Goal: Task Accomplishment & Management: Use online tool/utility

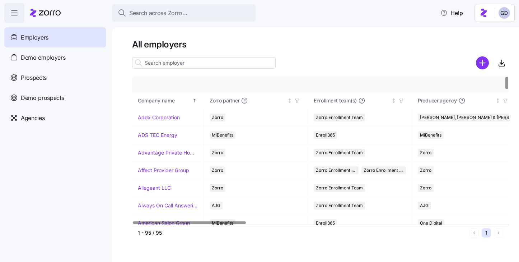
click at [211, 58] on input at bounding box center [204, 62] width 144 height 11
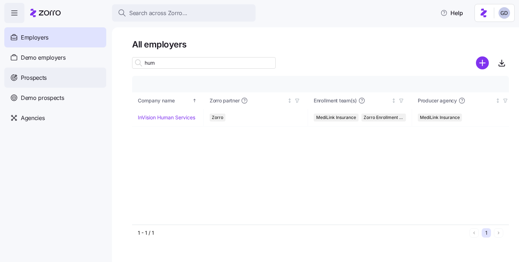
type input "hum"
click at [46, 80] on span "Prospects" at bounding box center [34, 77] width 26 height 9
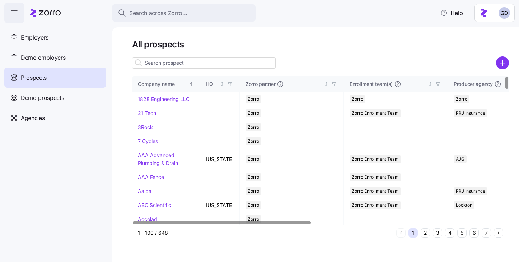
click at [229, 60] on input at bounding box center [204, 62] width 144 height 11
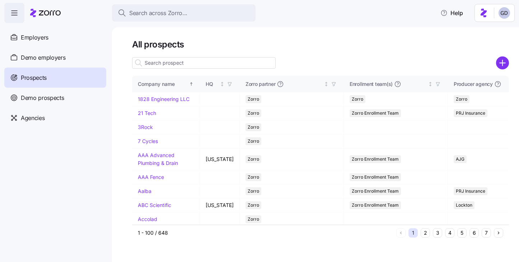
type input "u"
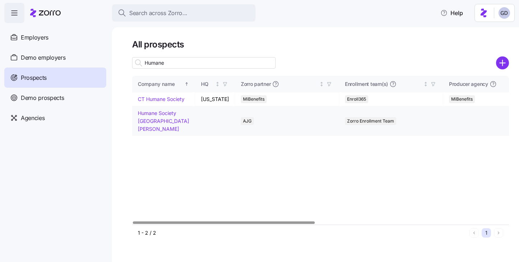
type input "Humane"
click at [157, 122] on link "Humane Society Fort Wayne" at bounding box center [163, 121] width 51 height 22
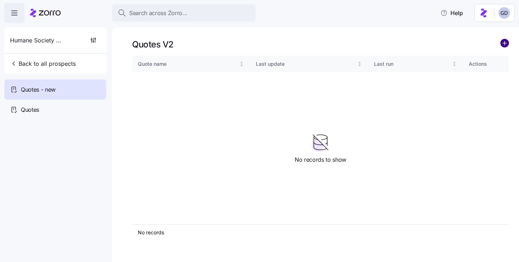
click at [507, 43] on circle "add icon" at bounding box center [505, 43] width 8 height 8
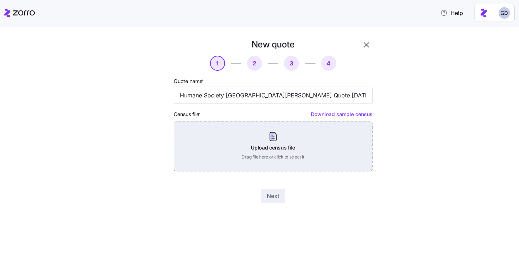
click at [248, 134] on div "Upload census file Drag file here or click to select it" at bounding box center [273, 146] width 199 height 50
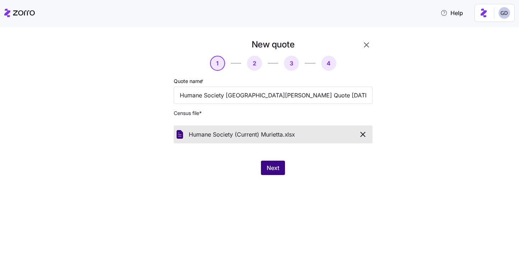
click at [280, 174] on button "Next" at bounding box center [273, 167] width 24 height 14
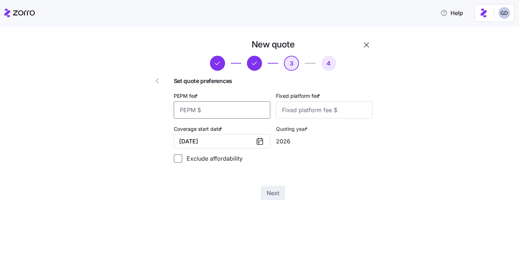
click at [227, 112] on input "PEPM fee *" at bounding box center [222, 109] width 97 height 17
type input "30"
type input "100"
click at [276, 201] on div "New quote 3 4 Set quote preferences PEPM fee * 30 Fixed platform fee * 100 Cove…" at bounding box center [264, 124] width 251 height 170
click at [276, 195] on span "Next" at bounding box center [273, 192] width 13 height 9
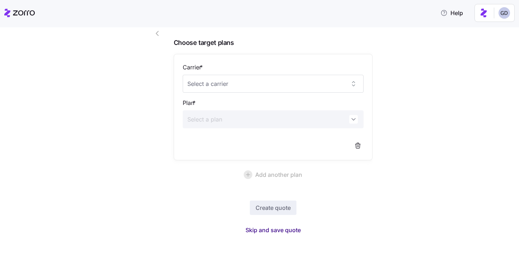
click at [274, 230] on span "Skip and save quote" at bounding box center [273, 229] width 55 height 9
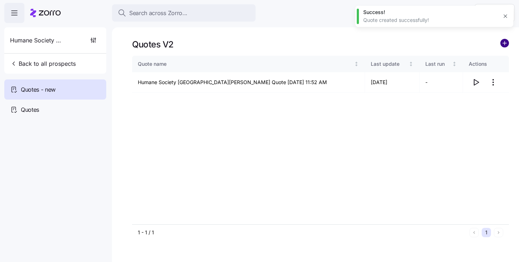
click at [502, 45] on circle "add icon" at bounding box center [505, 43] width 8 height 8
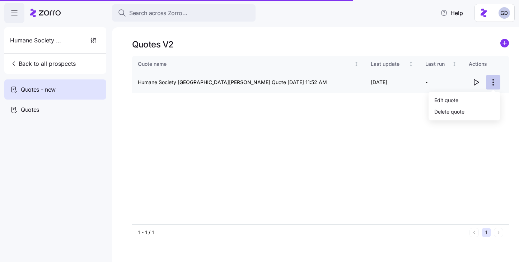
click at [494, 84] on html "Search across Zorro... Help Humane Society Fort Wayne Back to all prospects Quo…" at bounding box center [259, 128] width 519 height 257
click at [460, 97] on div "Edit quote" at bounding box center [464, 99] width 66 height 11
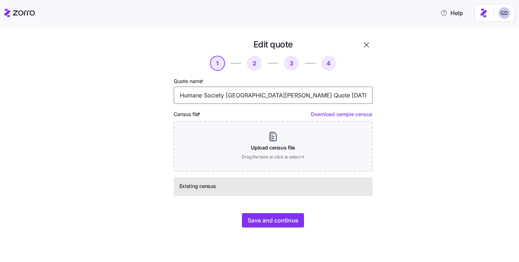
drag, startPoint x: 259, startPoint y: 95, endPoint x: 275, endPoint y: 95, distance: 16.5
click at [275, 95] on input "Humane Society Fort Wayne Quote 09/12/2025 11:52 AM" at bounding box center [273, 95] width 199 height 17
drag, startPoint x: 277, startPoint y: 95, endPoint x: 342, endPoint y: 98, distance: 65.4
click at [342, 98] on input "Humane Society Fort Wayne Quote 09/12/2025 11:52 AM" at bounding box center [273, 95] width 199 height 17
type input "Humane Society Fort Wayne Quote (Current)"
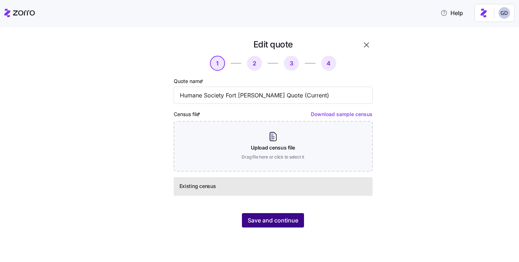
click at [275, 223] on span "Save and continue" at bounding box center [273, 220] width 51 height 9
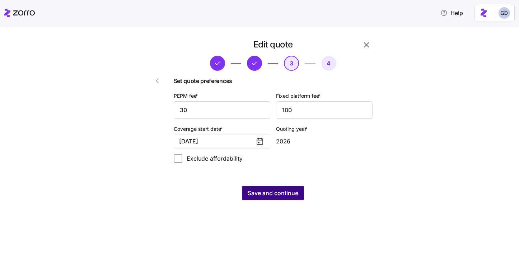
click at [268, 193] on span "Save and continue" at bounding box center [273, 192] width 51 height 9
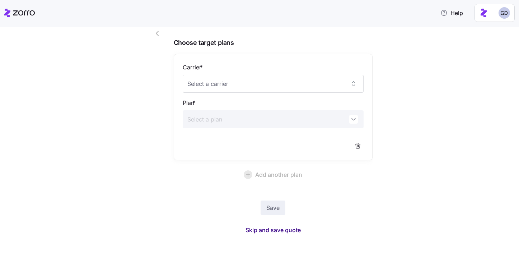
click at [281, 232] on span "Skip and save quote" at bounding box center [273, 229] width 55 height 9
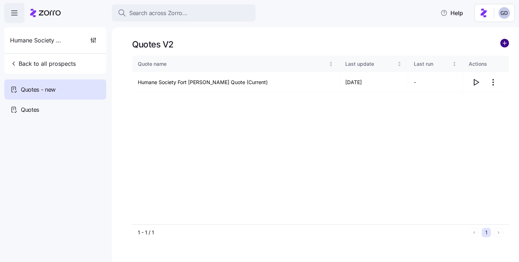
click at [504, 45] on circle "add icon" at bounding box center [505, 43] width 8 height 8
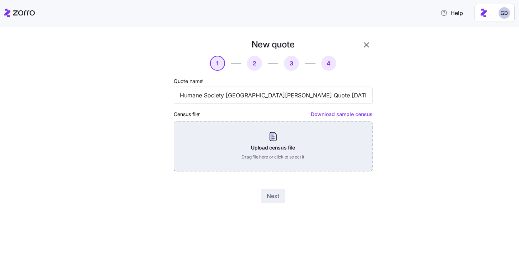
click at [286, 139] on div "Upload census file Drag file here or click to select it" at bounding box center [273, 146] width 199 height 50
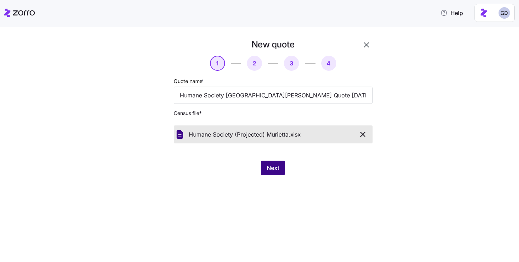
click at [273, 161] on button "Next" at bounding box center [273, 167] width 24 height 14
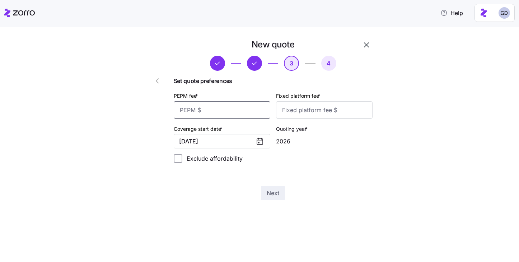
click at [224, 111] on input "PEPM fee *" at bounding box center [222, 109] width 97 height 17
type input "50"
type input "100"
drag, startPoint x: 200, startPoint y: 111, endPoint x: 191, endPoint y: 111, distance: 9.3
click at [191, 111] on input "50" at bounding box center [222, 109] width 97 height 17
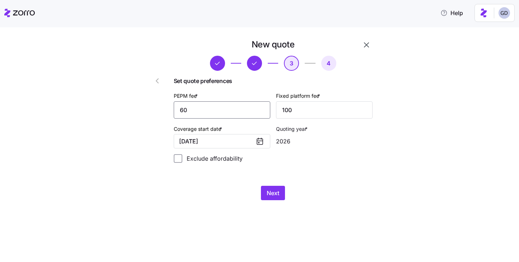
type input "60"
click at [278, 200] on div "New quote 3 4 Set quote preferences PEPM fee * 60 Fixed platform fee * 100 Cove…" at bounding box center [264, 124] width 251 height 170
click at [277, 195] on span "Next" at bounding box center [273, 192] width 13 height 9
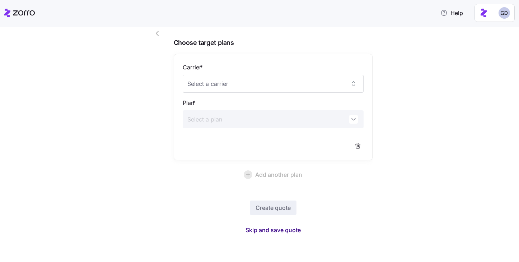
click at [272, 228] on span "Skip and save quote" at bounding box center [273, 229] width 55 height 9
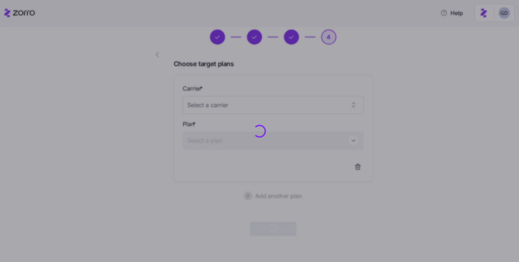
scroll to position [26, 0]
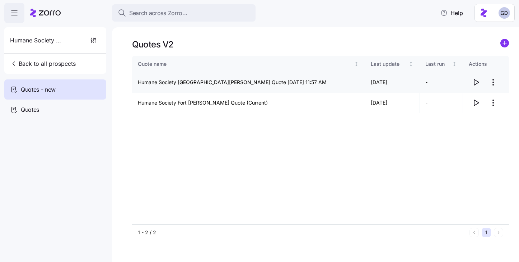
click at [493, 80] on html "Search across Zorro... Help Humane Society Fort Wayne Back to all prospects Quo…" at bounding box center [259, 128] width 519 height 257
click at [445, 96] on div "Edit quote" at bounding box center [446, 100] width 24 height 8
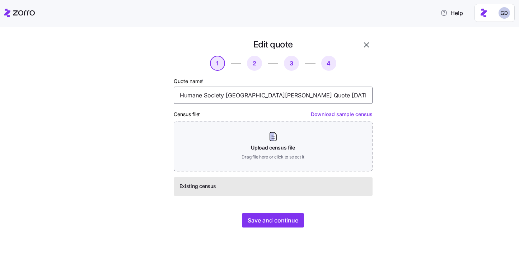
drag, startPoint x: 274, startPoint y: 96, endPoint x: 258, endPoint y: 95, distance: 16.2
click at [258, 95] on input "Humane Society Fort Wayne Quote 09/12/2025 11:57 AM" at bounding box center [273, 95] width 199 height 17
drag, startPoint x: 336, startPoint y: 95, endPoint x: 276, endPoint y: 93, distance: 60.0
click at [276, 93] on input "Humane Society Fort Wayne Quote 09/12/2025 11:57 AM" at bounding box center [273, 95] width 199 height 17
type input "Humane Society Fort Wayne Quote (Projected)"
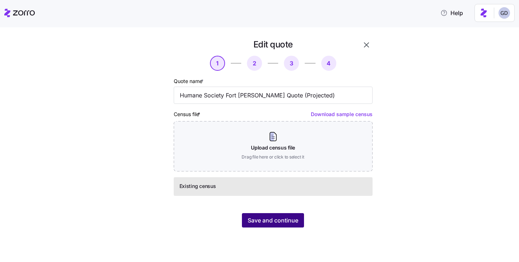
click at [285, 213] on div "Save and continue" at bounding box center [273, 220] width 199 height 14
click at [280, 219] on span "Save and continue" at bounding box center [273, 220] width 51 height 9
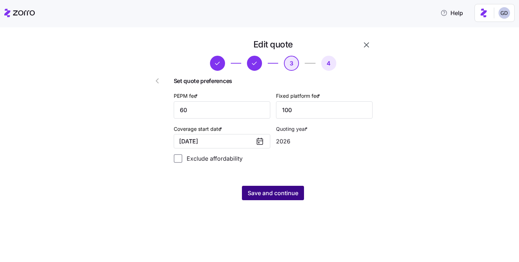
click at [284, 188] on button "Save and continue" at bounding box center [273, 193] width 62 height 14
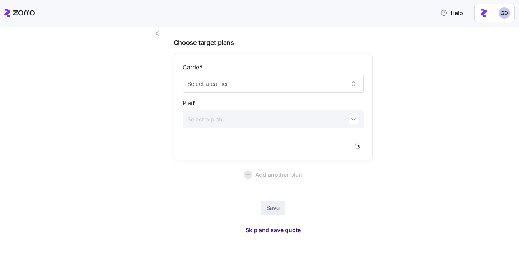
click at [273, 231] on span "Skip and save quote" at bounding box center [273, 229] width 55 height 9
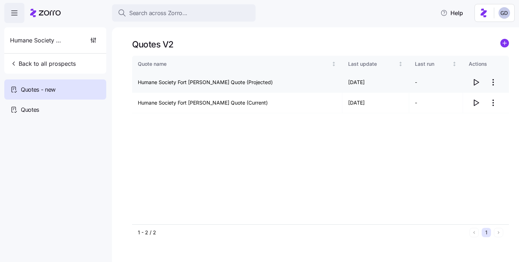
click at [474, 82] on icon "button" at bounding box center [476, 82] width 5 height 6
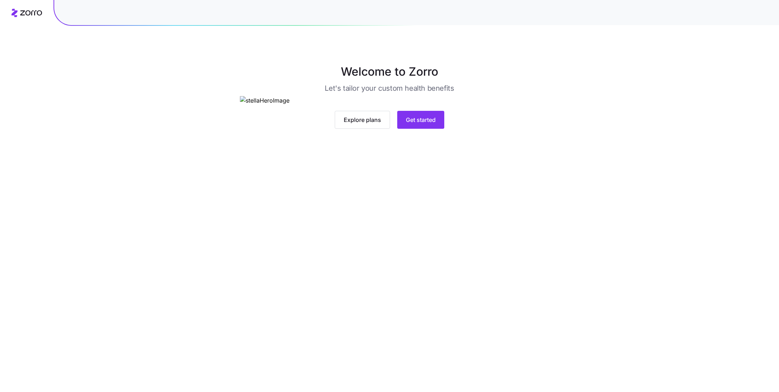
click at [421, 105] on img at bounding box center [389, 100] width 299 height 9
click at [421, 124] on span "Get started" at bounding box center [421, 120] width 30 height 9
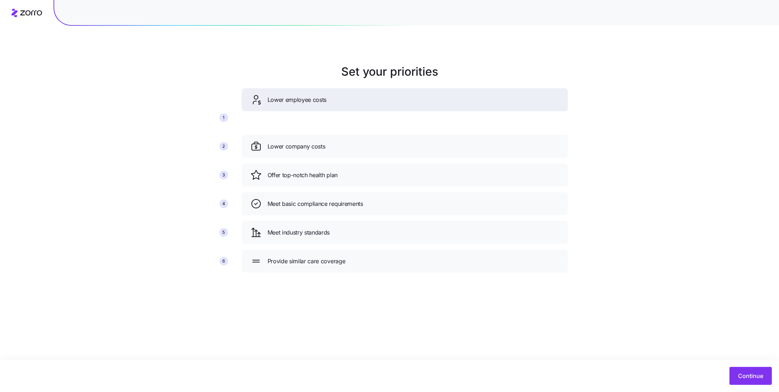
drag, startPoint x: 358, startPoint y: 176, endPoint x: 358, endPoint y: 101, distance: 75.0
click at [358, 100] on div "Lower employee costs" at bounding box center [404, 99] width 309 height 11
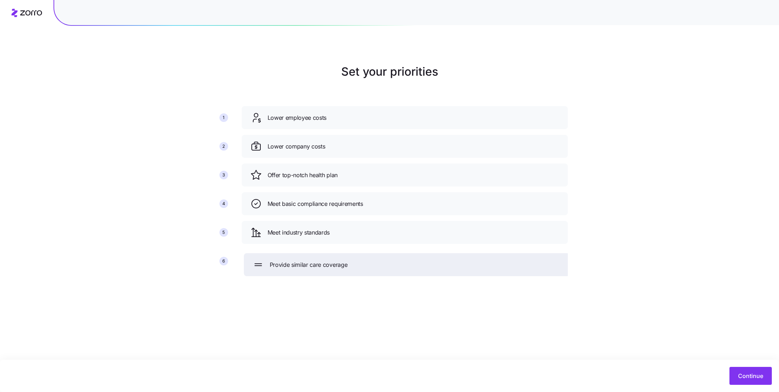
drag, startPoint x: 444, startPoint y: 260, endPoint x: 446, endPoint y: 265, distance: 5.5
click at [446, 265] on div "Provide similar care coverage" at bounding box center [406, 264] width 309 height 11
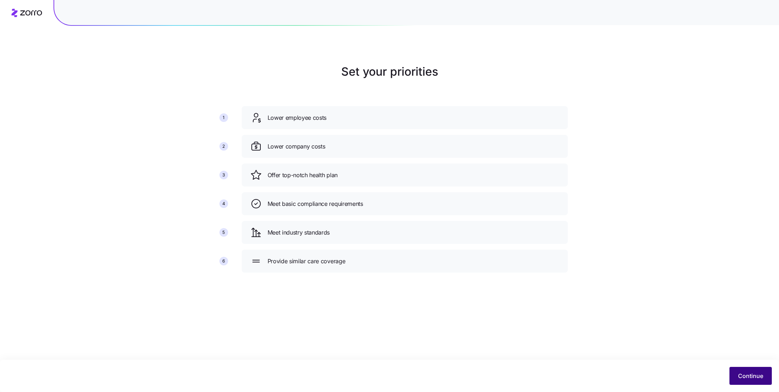
click at [745, 375] on span "Continue" at bounding box center [750, 376] width 25 height 9
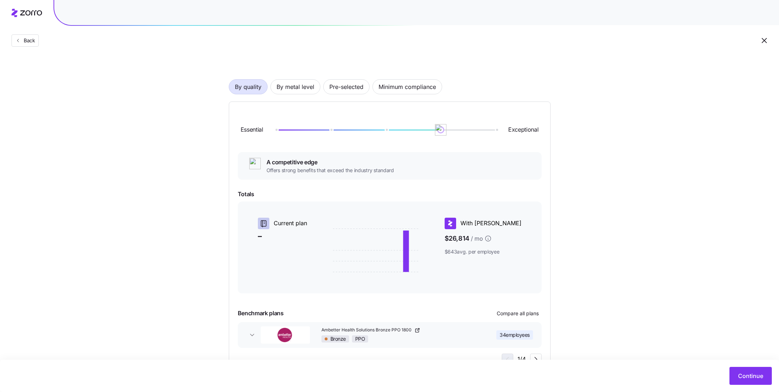
scroll to position [33, 0]
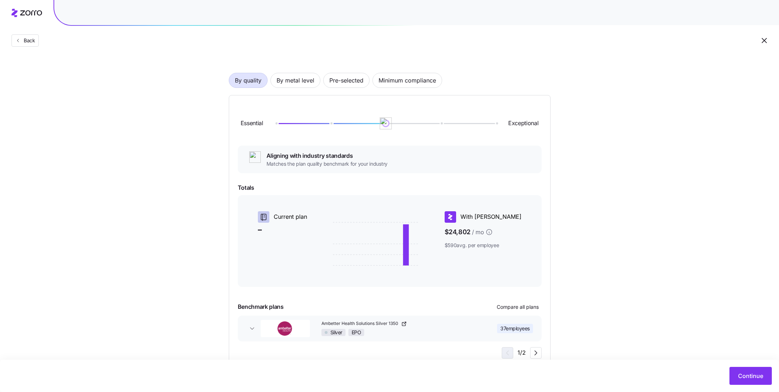
drag, startPoint x: 442, startPoint y: 124, endPoint x: 392, endPoint y: 124, distance: 49.9
click at [392, 124] on div at bounding box center [385, 123] width 220 height 4
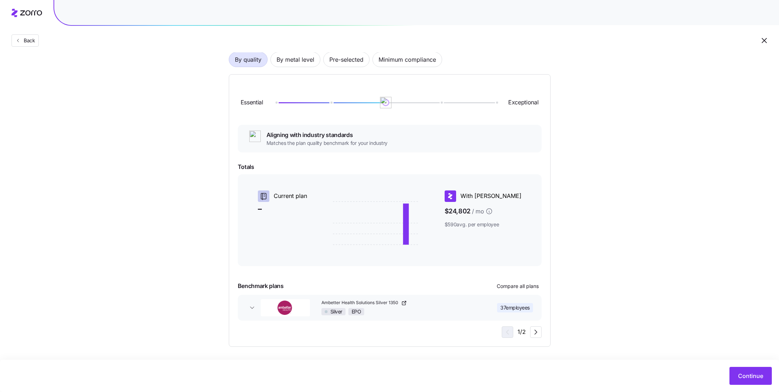
click at [520, 308] on span "37 employees" at bounding box center [514, 307] width 29 height 7
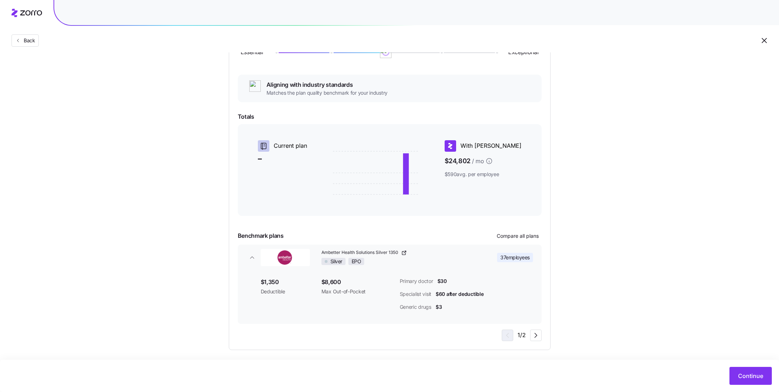
scroll to position [108, 0]
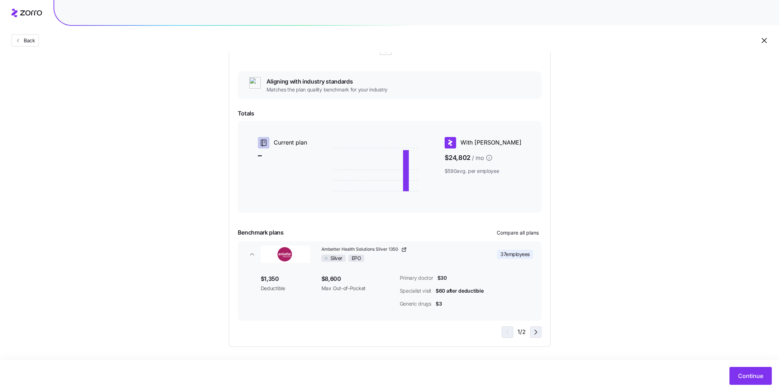
click at [531, 336] on span "button" at bounding box center [535, 332] width 11 height 11
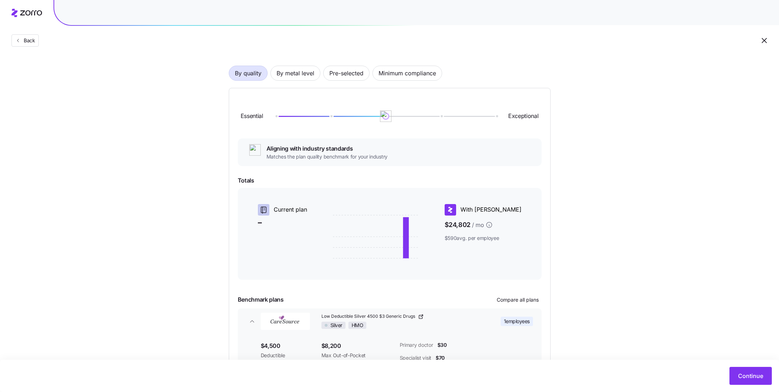
scroll to position [0, 0]
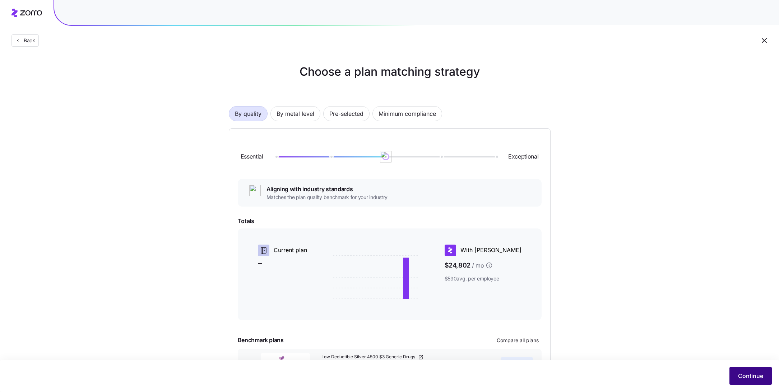
click at [747, 376] on span "Continue" at bounding box center [750, 376] width 25 height 9
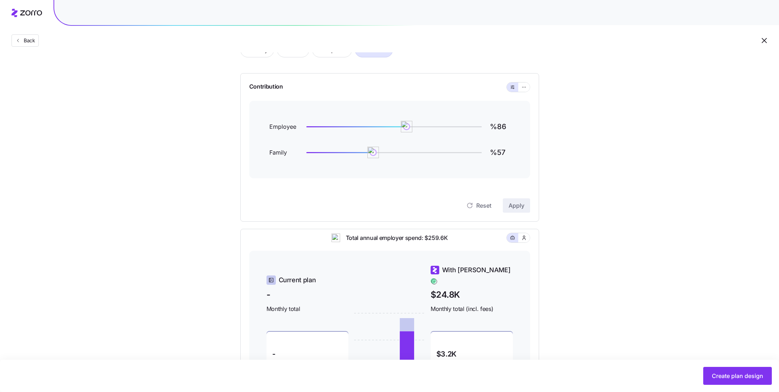
scroll to position [41, 0]
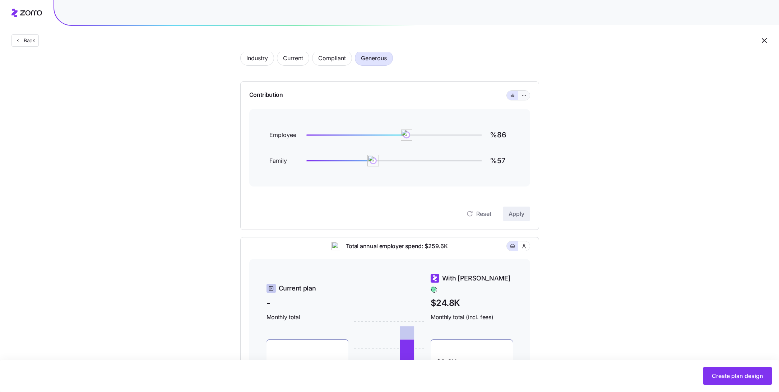
click at [526, 95] on icon "button" at bounding box center [523, 95] width 5 height 9
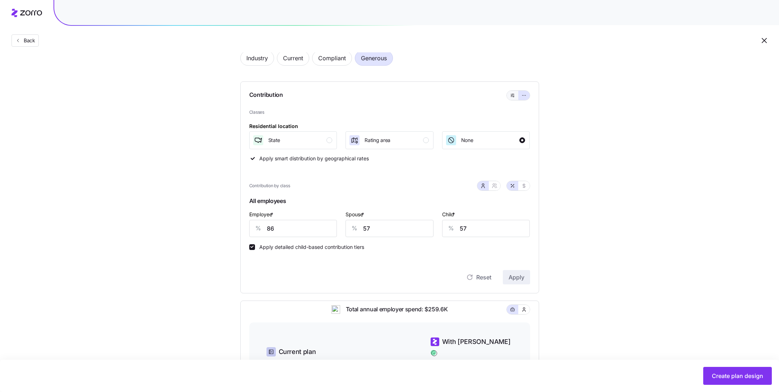
click at [510, 97] on icon "button" at bounding box center [512, 95] width 5 height 9
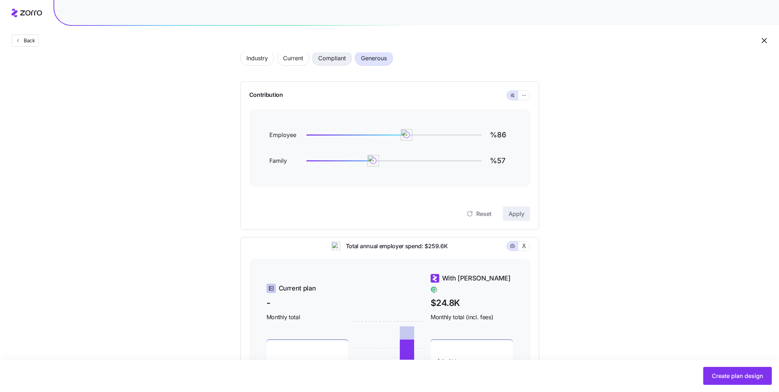
click at [330, 63] on span "Compliant" at bounding box center [332, 58] width 28 height 14
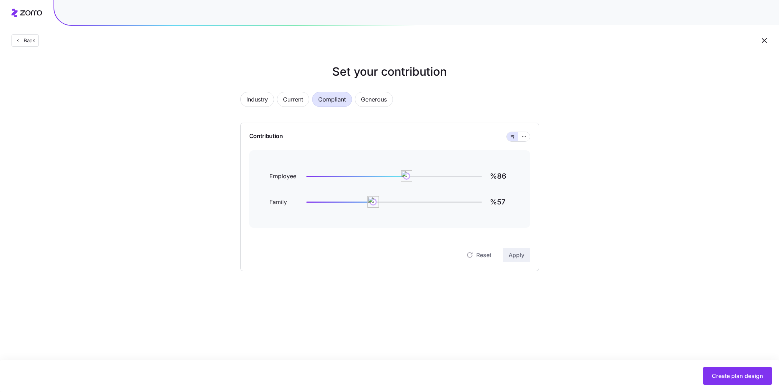
scroll to position [0, 0]
type input "%69"
type input "%0"
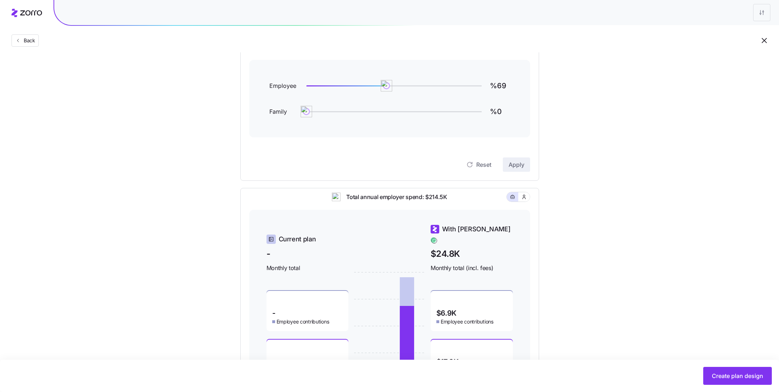
scroll to position [88, 0]
click at [386, 89] on img at bounding box center [386, 88] width 11 height 11
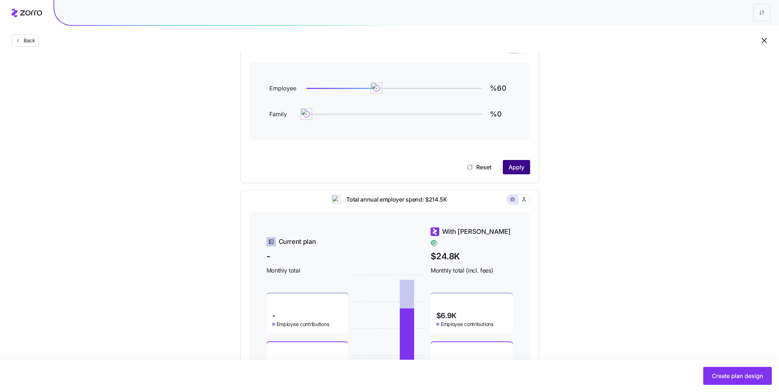
click at [518, 163] on span "Apply" at bounding box center [516, 167] width 16 height 9
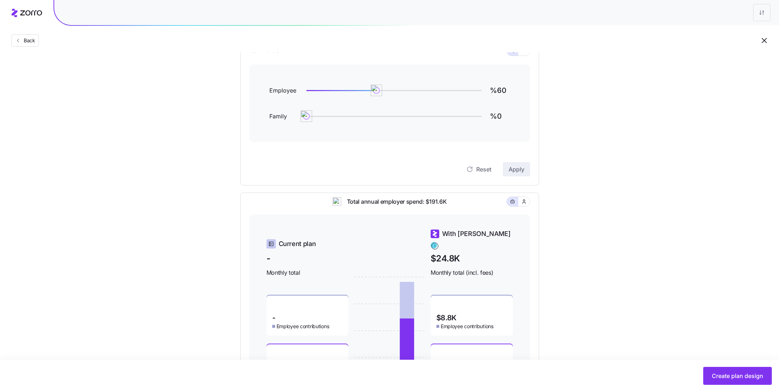
scroll to position [0, 0]
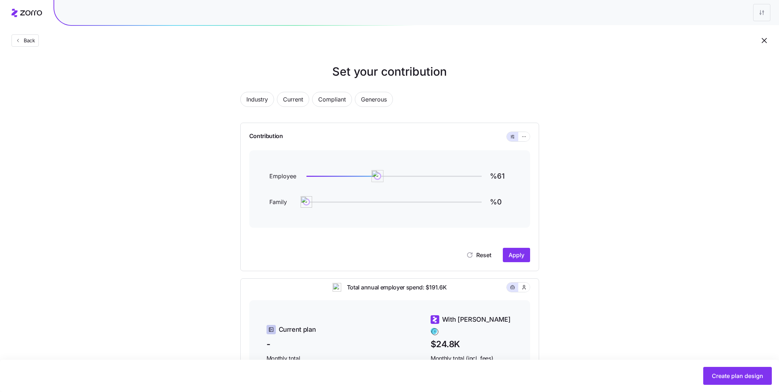
click at [378, 173] on img at bounding box center [377, 176] width 12 height 12
click at [519, 251] on span "Apply" at bounding box center [516, 255] width 16 height 9
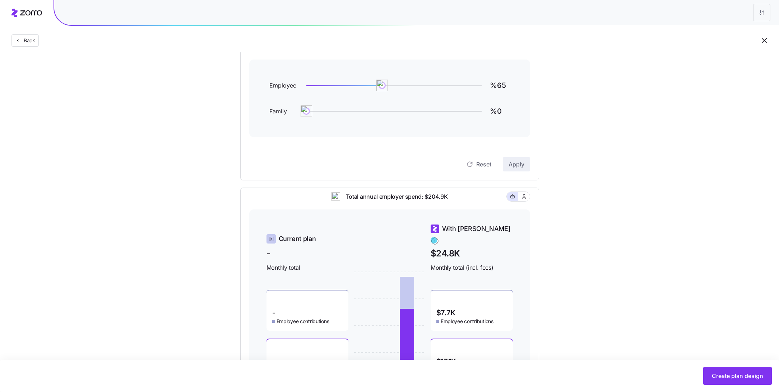
scroll to position [81, 0]
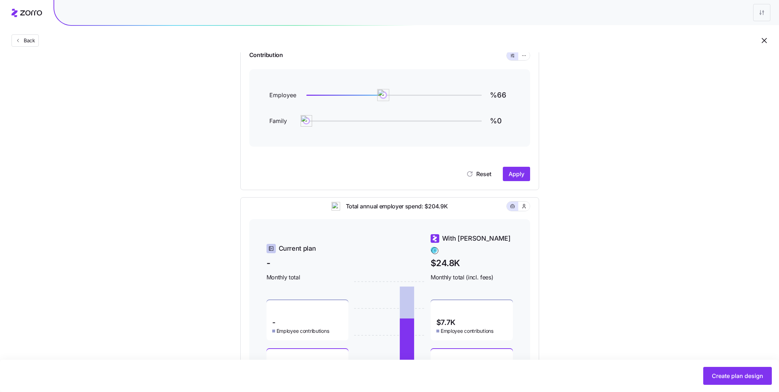
click at [383, 96] on img at bounding box center [383, 95] width 12 height 12
click at [521, 175] on span "Apply" at bounding box center [516, 174] width 16 height 9
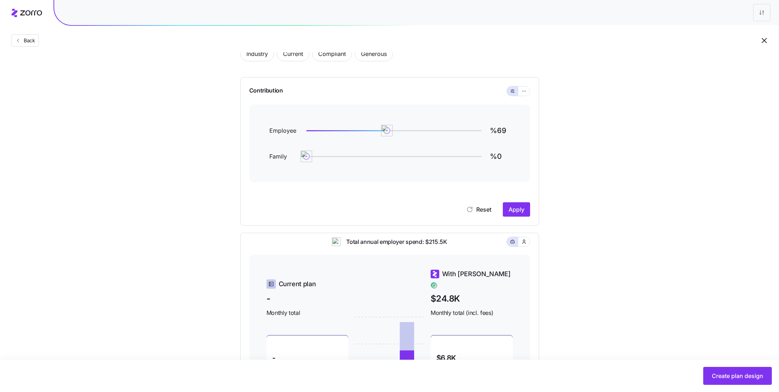
scroll to position [43, 0]
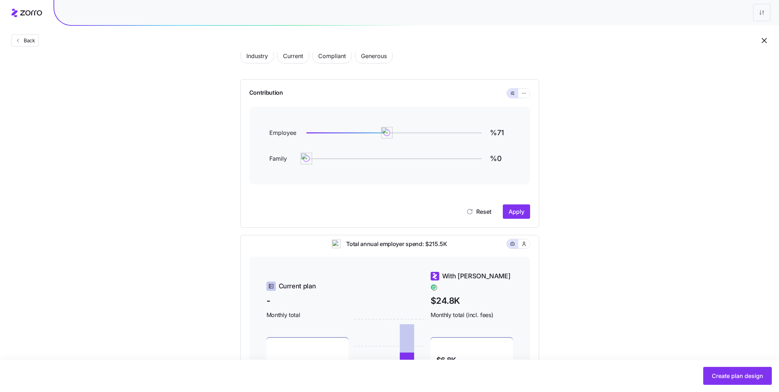
click at [389, 133] on img at bounding box center [386, 132] width 11 height 11
click at [515, 209] on span "Apply" at bounding box center [516, 211] width 16 height 9
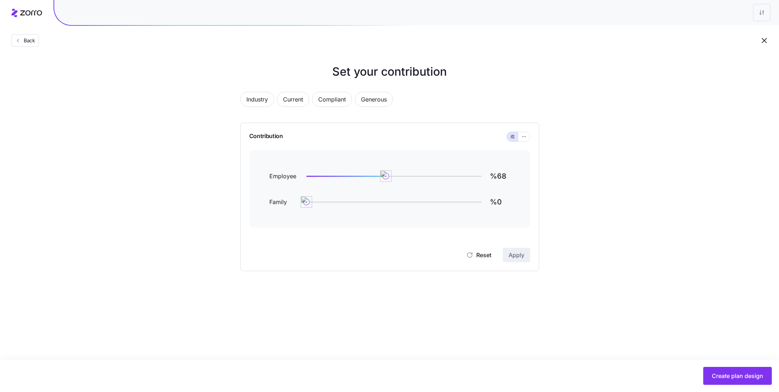
scroll to position [0, 0]
click at [387, 177] on img at bounding box center [388, 176] width 12 height 12
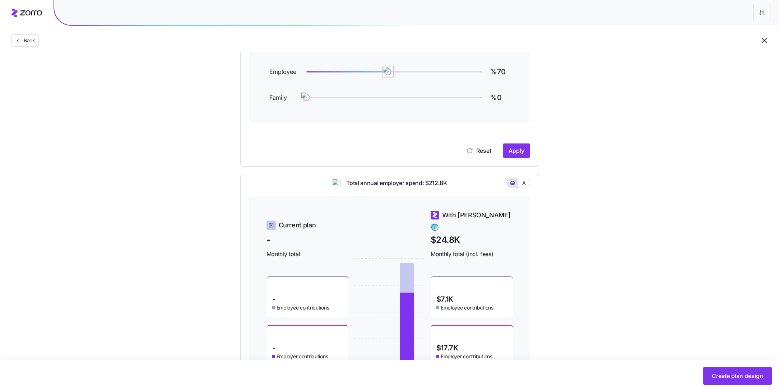
scroll to position [112, 0]
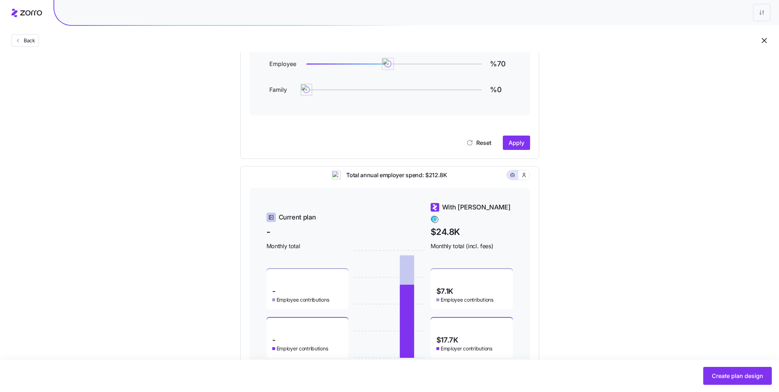
click at [387, 61] on img at bounding box center [388, 64] width 12 height 12
type input "%71"
click at [517, 138] on button "Apply" at bounding box center [516, 143] width 27 height 14
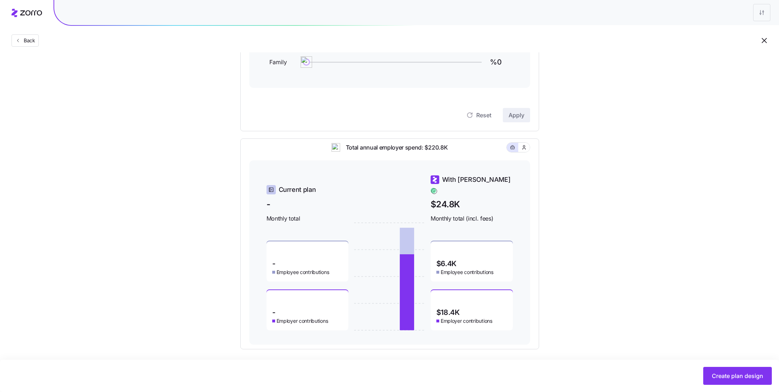
scroll to position [143, 0]
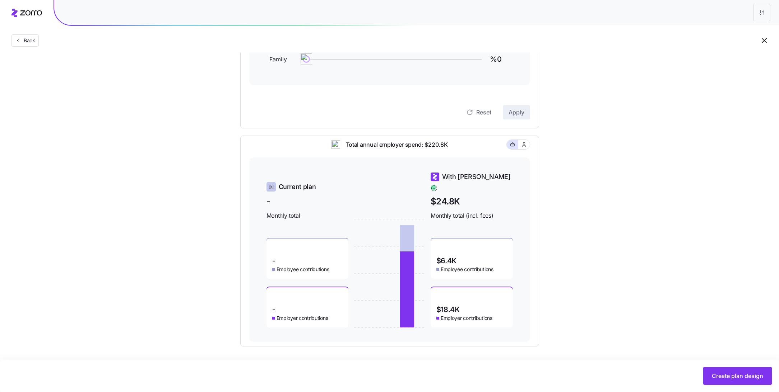
click at [571, 283] on div "Set your contribution Industry Current Compliant Generous Contribution Employee…" at bounding box center [389, 133] width 779 height 426
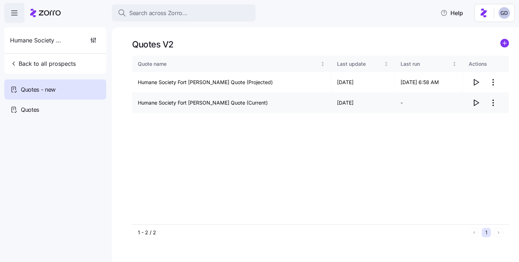
click at [476, 102] on icon "button" at bounding box center [476, 102] width 9 height 9
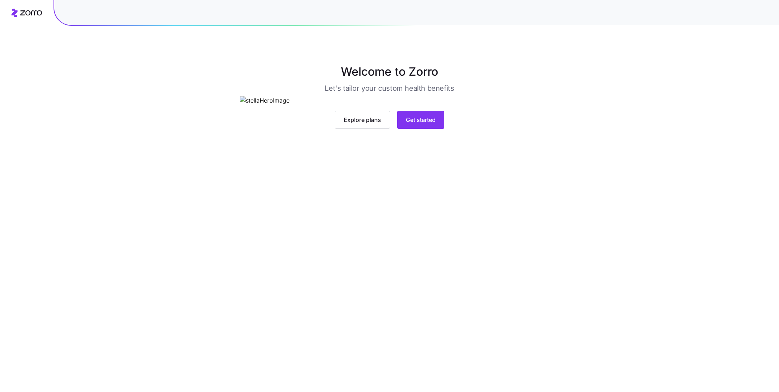
click at [392, 129] on div "Explore plans Get started" at bounding box center [389, 120] width 299 height 18
click at [421, 124] on span "Get started" at bounding box center [421, 120] width 30 height 9
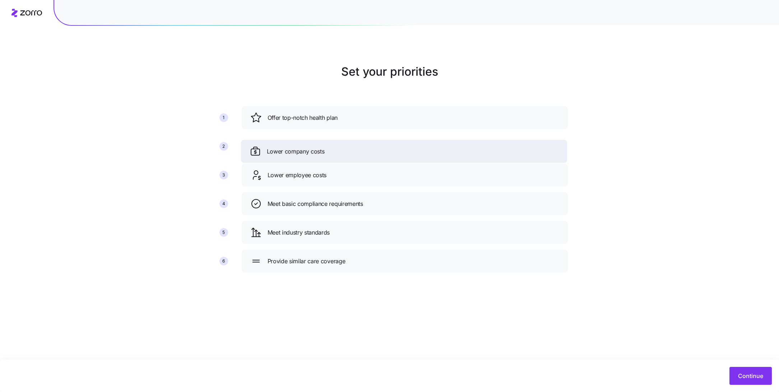
drag, startPoint x: 384, startPoint y: 123, endPoint x: 384, endPoint y: 149, distance: 26.6
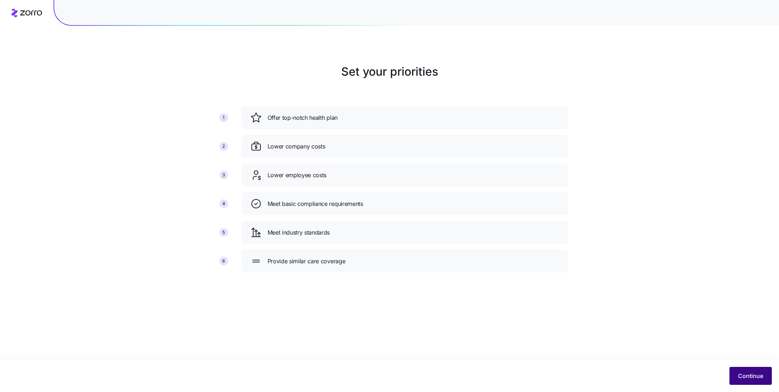
click at [752, 377] on span "Continue" at bounding box center [750, 376] width 25 height 9
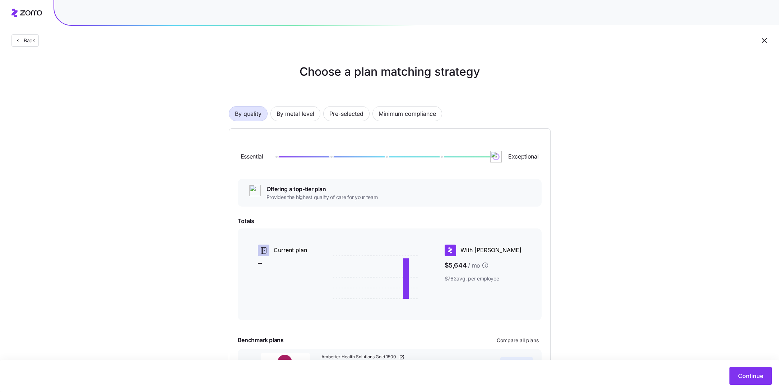
scroll to position [54, 0]
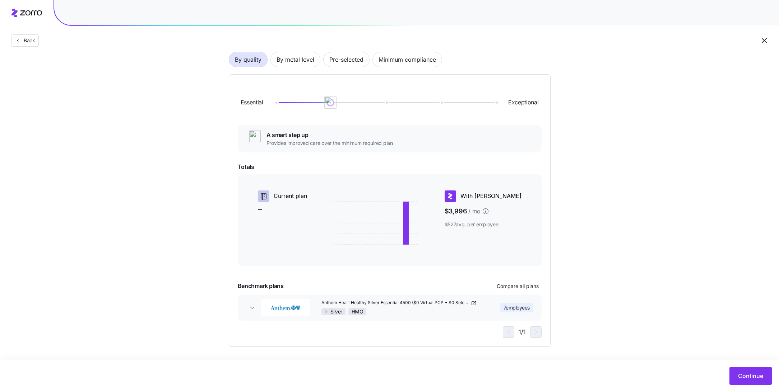
drag, startPoint x: 497, startPoint y: 104, endPoint x: 332, endPoint y: 108, distance: 165.2
click at [332, 108] on div "Essential Exceptional" at bounding box center [390, 102] width 304 height 39
click at [407, 63] on span "Minimum compliance" at bounding box center [406, 59] width 57 height 14
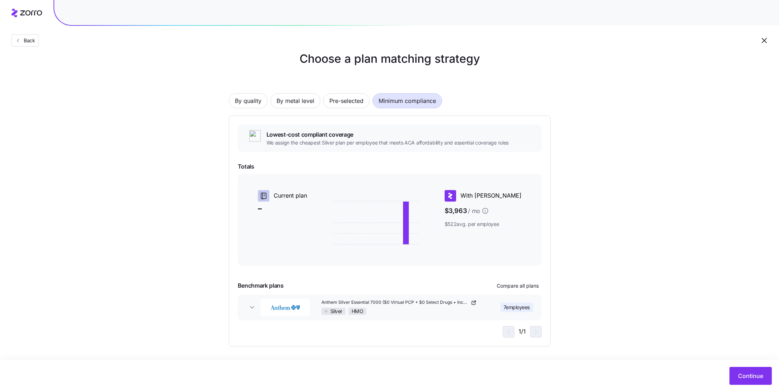
click at [472, 309] on div "Silver HMO" at bounding box center [399, 311] width 157 height 7
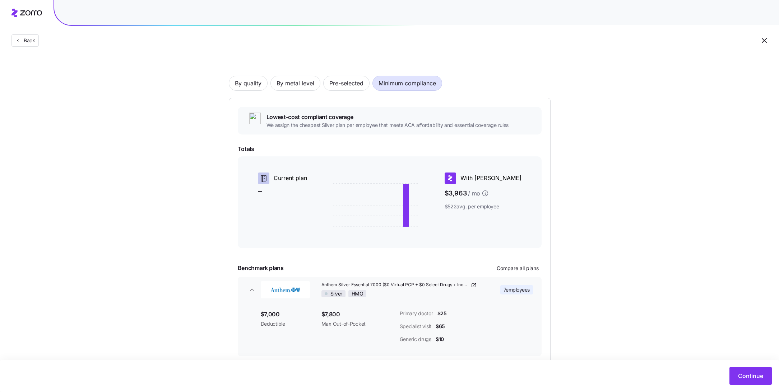
scroll to position [34, 0]
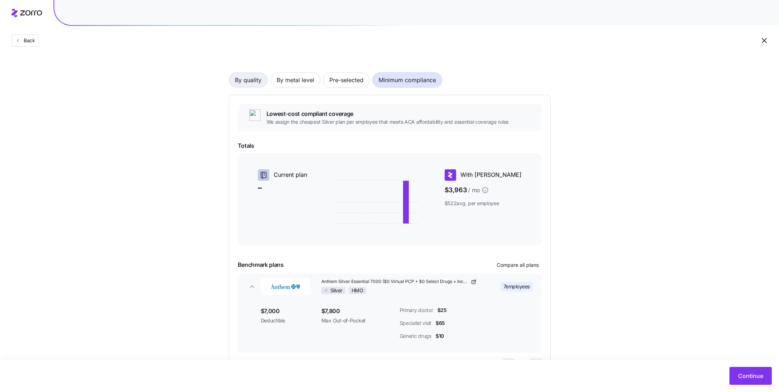
click at [245, 83] on span "By quality" at bounding box center [248, 80] width 27 height 14
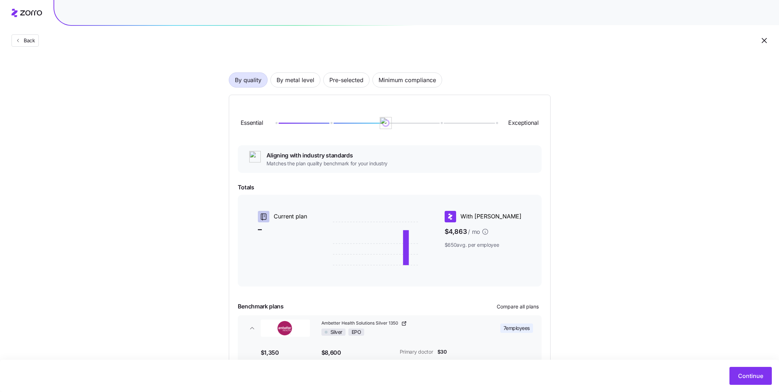
drag, startPoint x: 330, startPoint y: 123, endPoint x: 381, endPoint y: 127, distance: 51.5
click at [381, 127] on img at bounding box center [385, 123] width 12 height 12
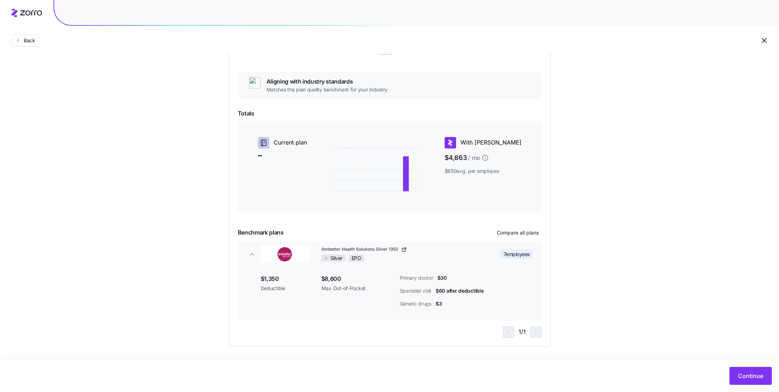
click at [513, 279] on div "Primary doctor $30" at bounding box center [466, 278] width 133 height 7
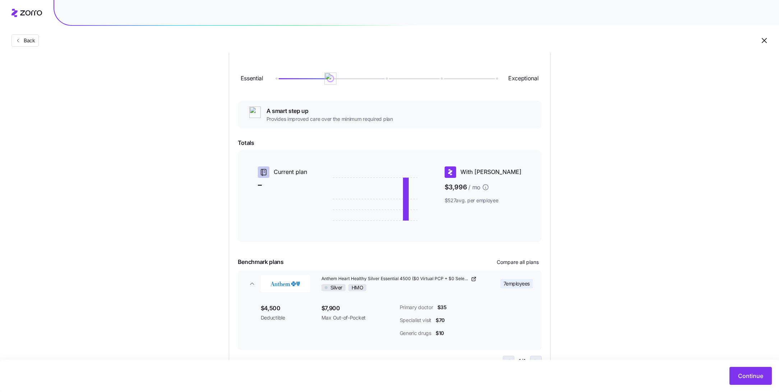
drag, startPoint x: 383, startPoint y: 77, endPoint x: 342, endPoint y: 76, distance: 40.6
click at [342, 76] on div at bounding box center [385, 78] width 220 height 4
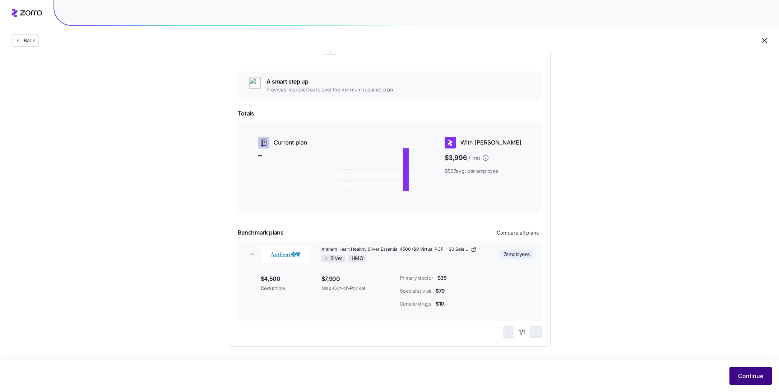
click at [761, 380] on span "Continue" at bounding box center [750, 376] width 25 height 9
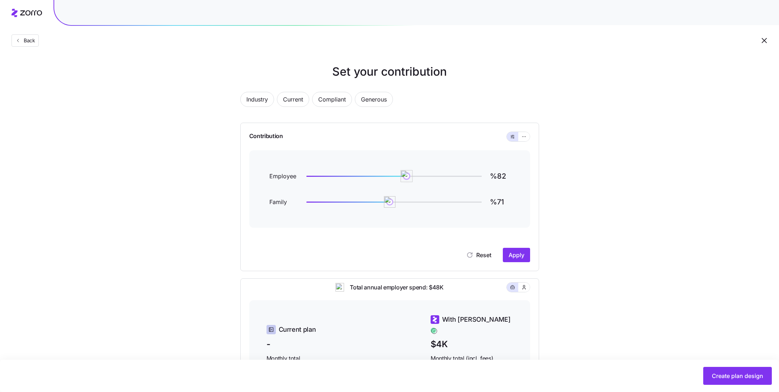
type input "%81"
drag, startPoint x: 430, startPoint y: 173, endPoint x: 400, endPoint y: 176, distance: 29.5
click at [400, 176] on img at bounding box center [406, 176] width 12 height 12
click at [436, 328] on circle at bounding box center [432, 330] width 5 height 5
type input "%0"
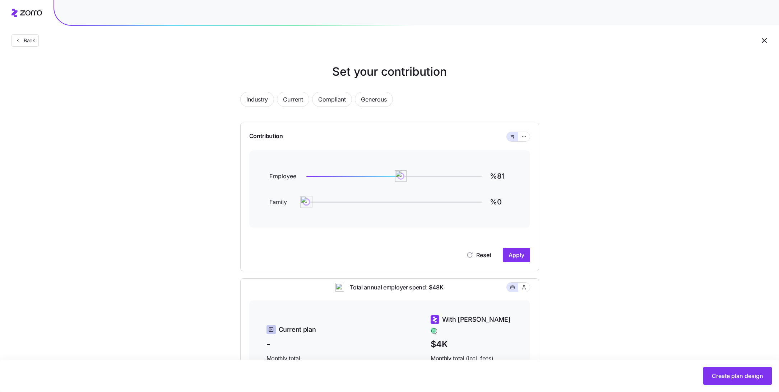
drag, startPoint x: 390, startPoint y: 200, endPoint x: 286, endPoint y: 198, distance: 103.8
click at [286, 198] on div "Family %0" at bounding box center [389, 201] width 241 height 17
click at [399, 176] on img at bounding box center [398, 176] width 12 height 12
click at [524, 255] on button "Apply" at bounding box center [516, 255] width 27 height 14
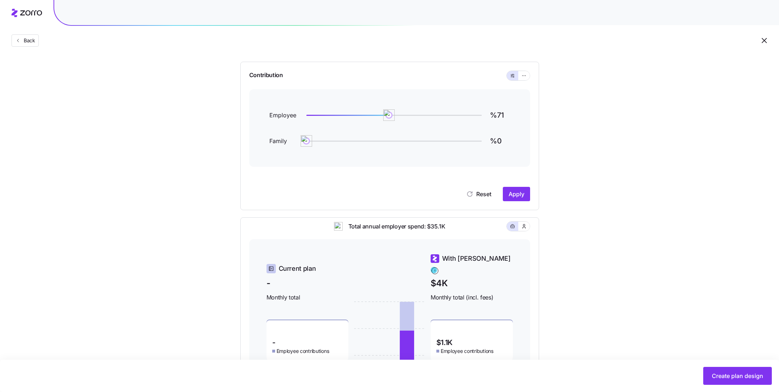
scroll to position [60, 0]
drag, startPoint x: 388, startPoint y: 115, endPoint x: 405, endPoint y: 116, distance: 17.3
click at [405, 116] on img at bounding box center [405, 116] width 12 height 12
click at [517, 193] on span "Apply" at bounding box center [516, 195] width 16 height 9
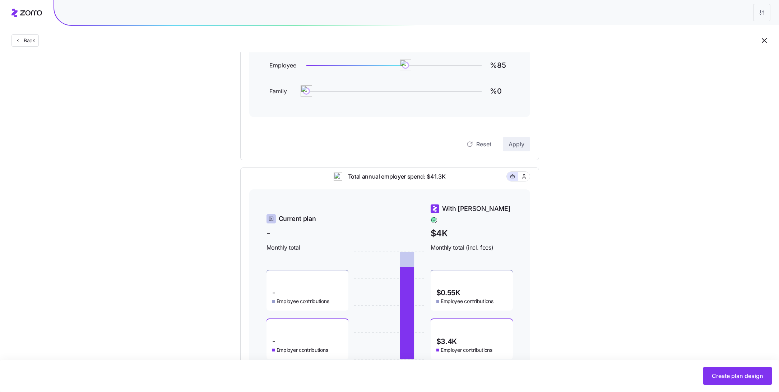
scroll to position [108, 0]
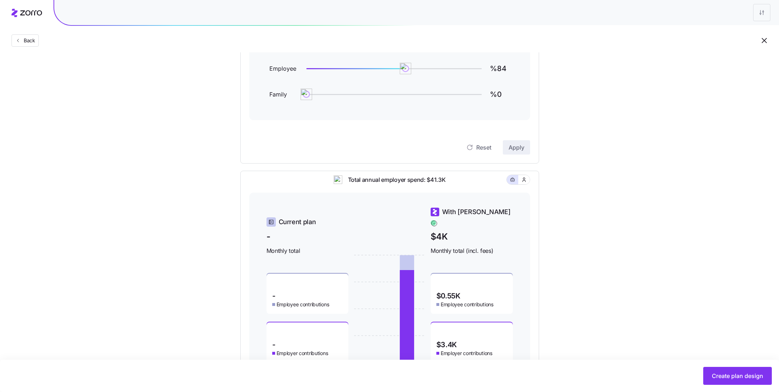
click at [404, 70] on img at bounding box center [405, 68] width 11 height 11
click at [526, 141] on button "Apply" at bounding box center [516, 147] width 27 height 14
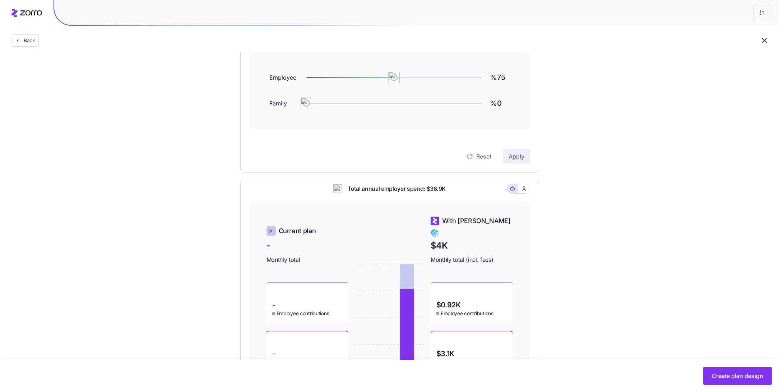
scroll to position [81, 0]
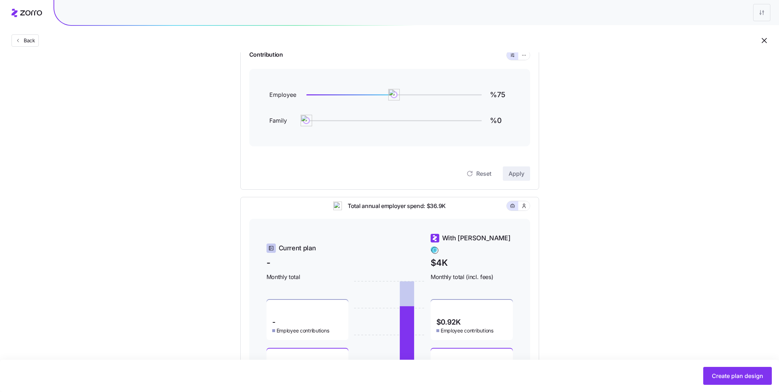
click at [394, 94] on img at bounding box center [393, 94] width 11 height 11
click at [523, 179] on button "Apply" at bounding box center [516, 174] width 27 height 14
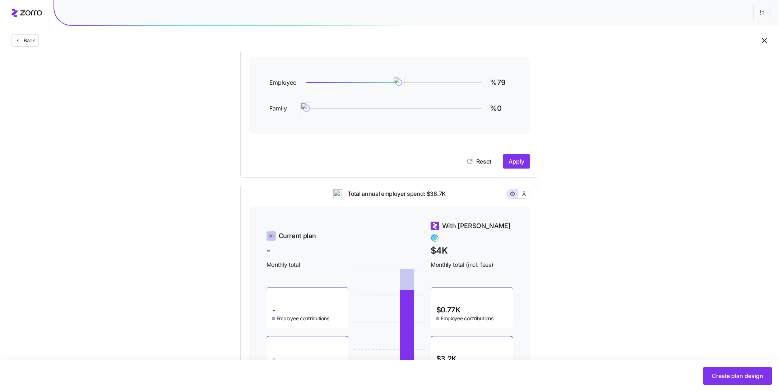
scroll to position [78, 0]
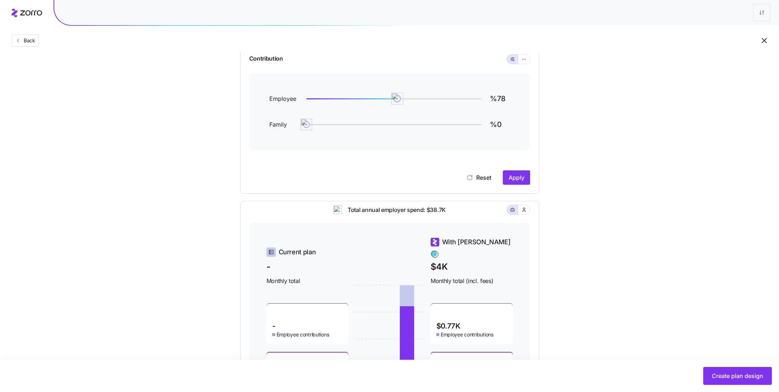
click at [397, 100] on img at bounding box center [397, 99] width 12 height 12
click at [524, 181] on span "Apply" at bounding box center [516, 177] width 16 height 9
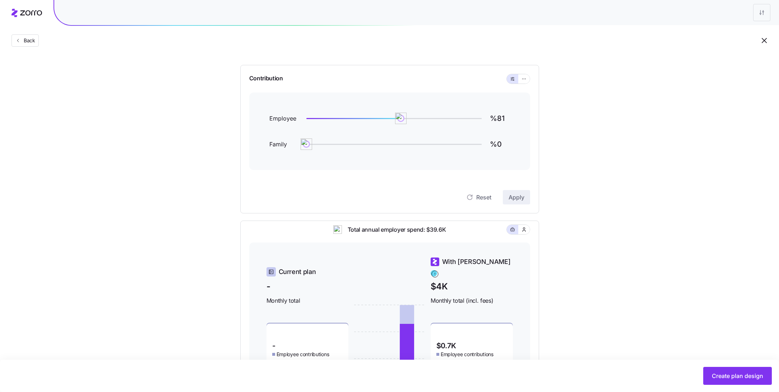
scroll to position [53, 0]
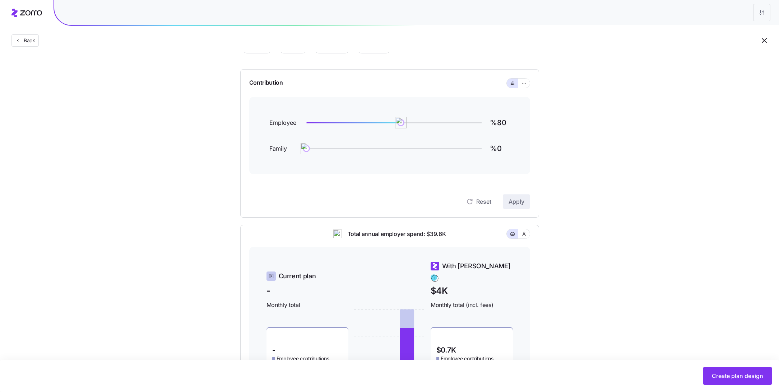
click at [400, 122] on img at bounding box center [400, 122] width 11 height 11
type input "%85"
click at [519, 204] on span "Apply" at bounding box center [516, 201] width 16 height 9
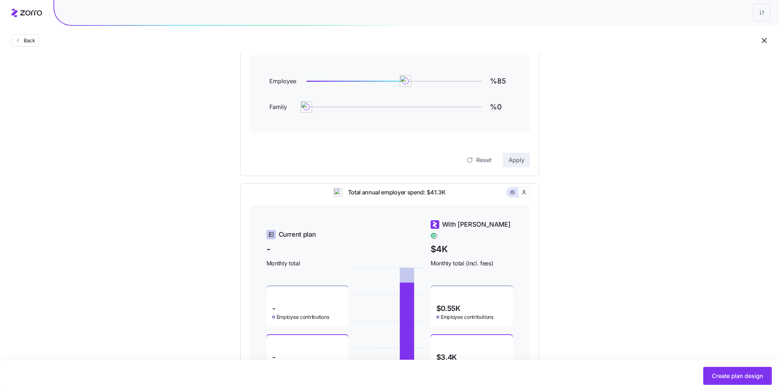
scroll to position [143, 0]
